Goal: Transaction & Acquisition: Download file/media

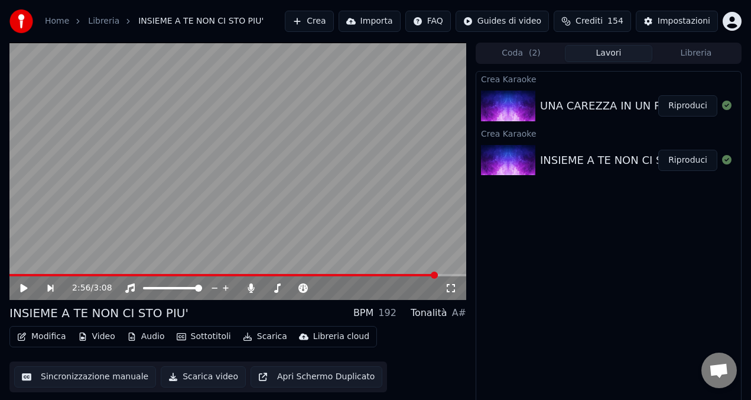
click at [691, 157] on button "Riproduci" at bounding box center [687, 160] width 59 height 21
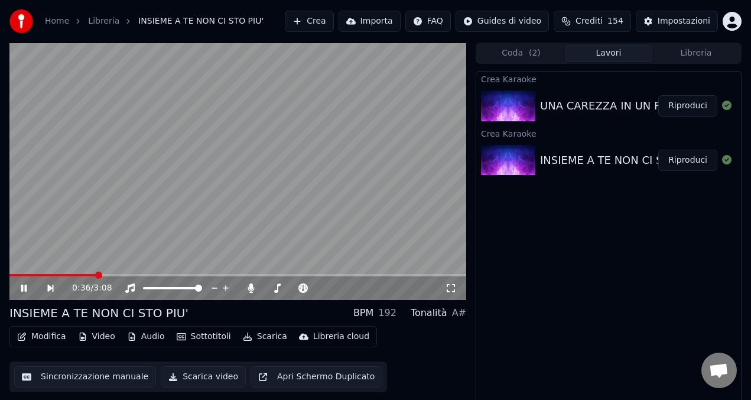
click at [96, 274] on span at bounding box center [237, 275] width 457 height 2
click at [24, 284] on icon at bounding box center [32, 287] width 27 height 9
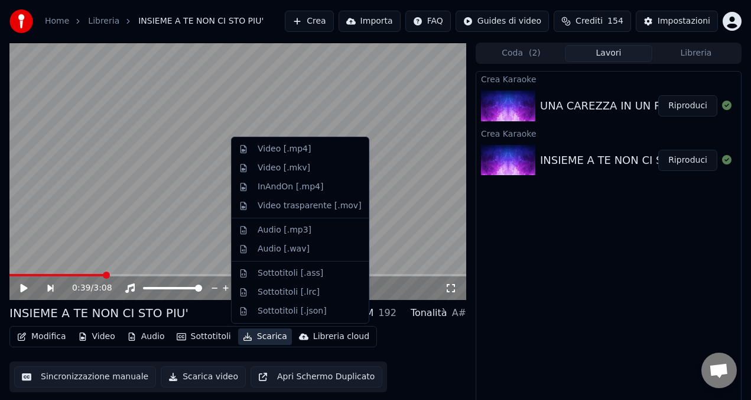
click at [254, 336] on button "Scarica" at bounding box center [265, 336] width 54 height 17
click at [274, 152] on div "Video [.mp4]" at bounding box center [284, 149] width 53 height 12
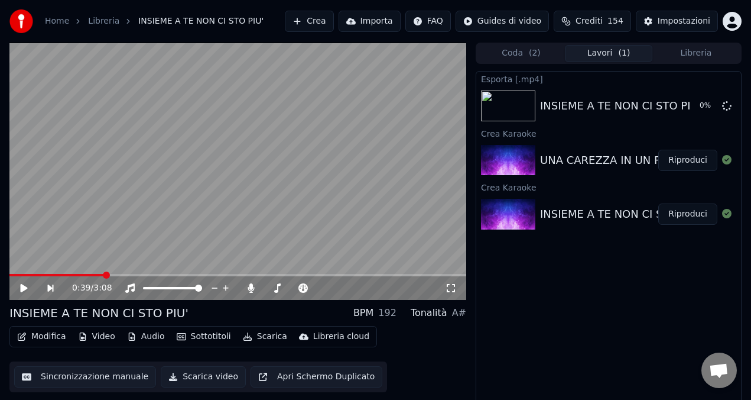
click at [682, 158] on button "Riproduci" at bounding box center [687, 160] width 59 height 21
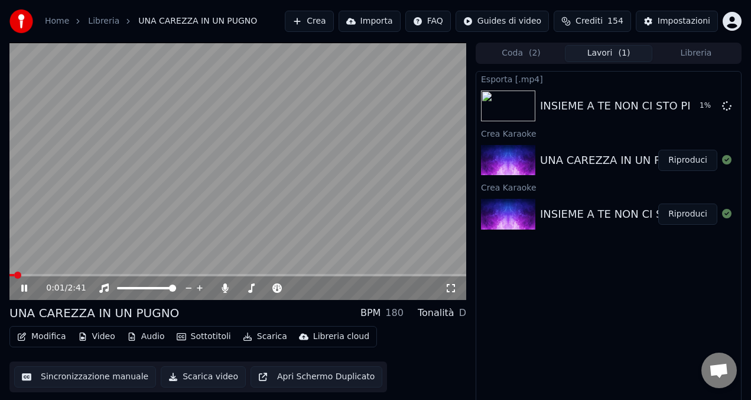
click at [134, 272] on video at bounding box center [237, 171] width 457 height 257
click at [259, 337] on button "Scarica" at bounding box center [265, 336] width 54 height 17
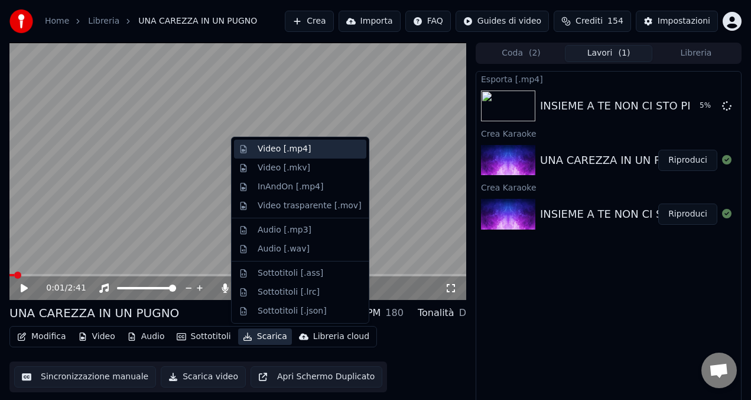
click at [276, 154] on div "Video [.mp4]" at bounding box center [284, 149] width 53 height 12
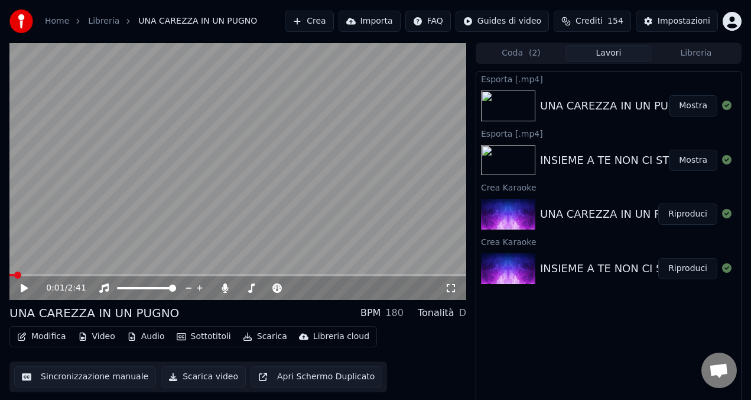
click at [690, 161] on button "Mostra" at bounding box center [693, 160] width 48 height 21
